Goal: Task Accomplishment & Management: Manage account settings

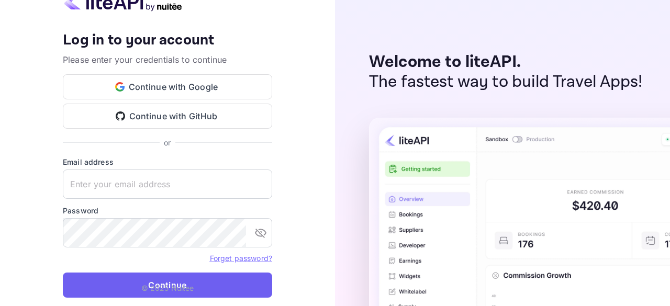
type input "[EMAIL_ADDRESS][DOMAIN_NAME]"
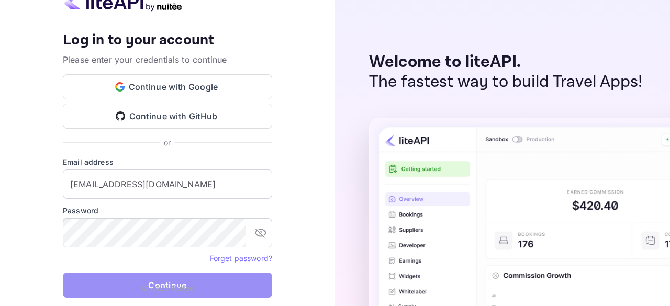
click at [196, 288] on button "Continue" at bounding box center [167, 285] width 209 height 25
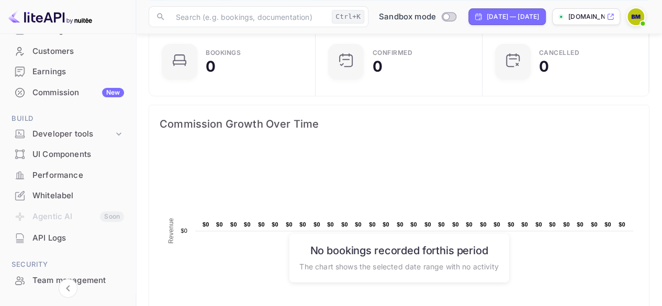
scroll to position [76, 0]
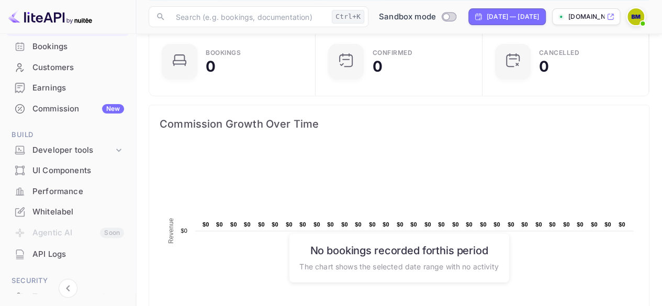
click at [51, 209] on div "Whitelabel" at bounding box center [78, 212] width 92 height 12
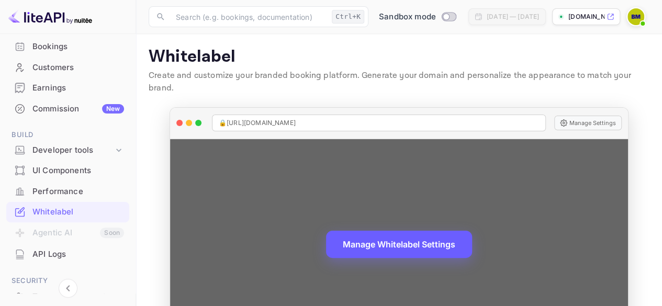
click at [411, 233] on button "Manage Whitelabel Settings" at bounding box center [399, 244] width 146 height 27
click at [568, 116] on button "Manage Settings" at bounding box center [588, 123] width 68 height 15
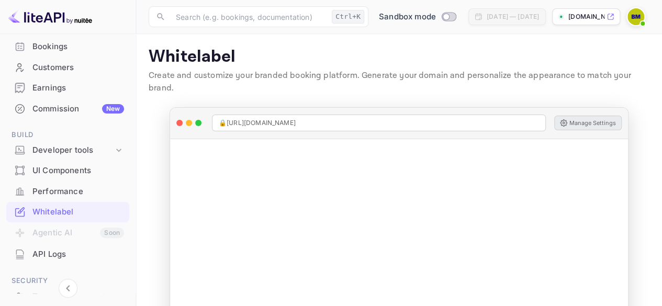
click at [640, 15] on img at bounding box center [635, 16] width 17 height 17
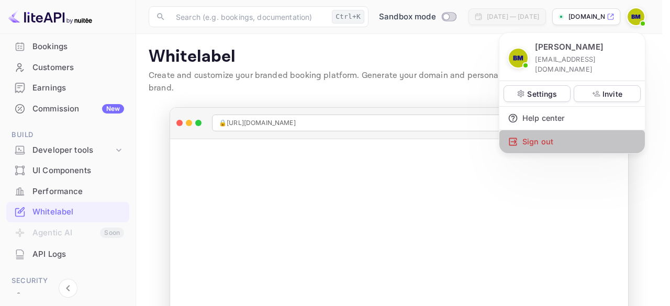
click at [541, 130] on div "Sign out" at bounding box center [571, 141] width 145 height 23
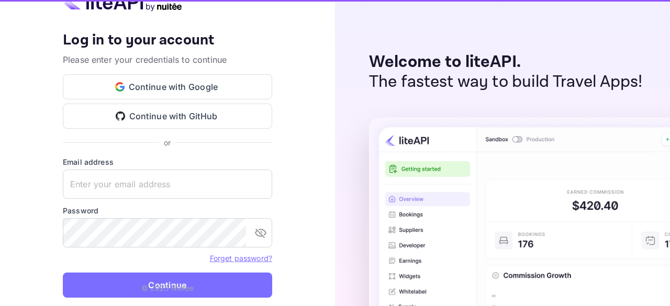
type input "[EMAIL_ADDRESS][DOMAIN_NAME]"
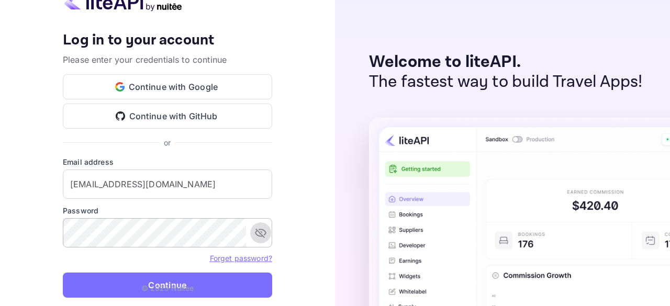
click at [260, 228] on icon "toggle password visibility" at bounding box center [260, 233] width 13 height 13
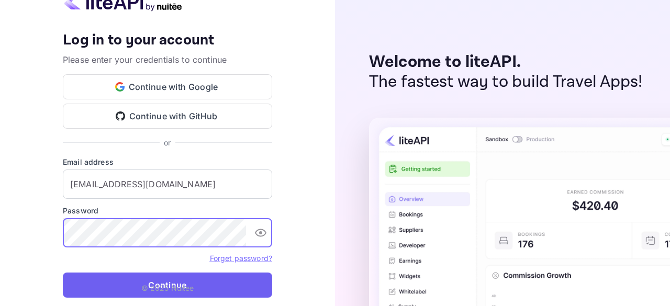
click at [206, 284] on button "Continue" at bounding box center [167, 285] width 209 height 25
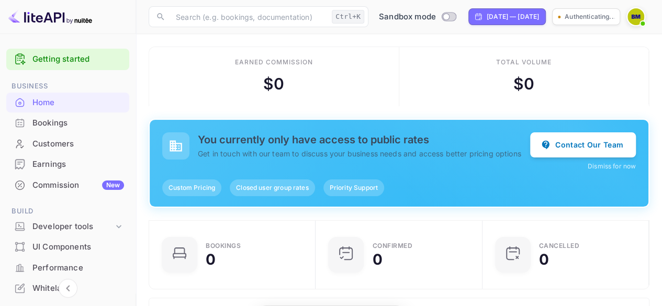
scroll to position [162, 153]
click at [52, 284] on div "Whitelabel" at bounding box center [78, 289] width 92 height 12
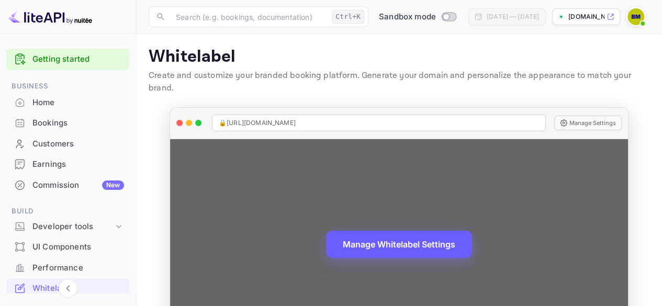
click at [399, 231] on button "Manage Whitelabel Settings" at bounding box center [399, 244] width 146 height 27
